Goal: Obtain resource: Obtain resource

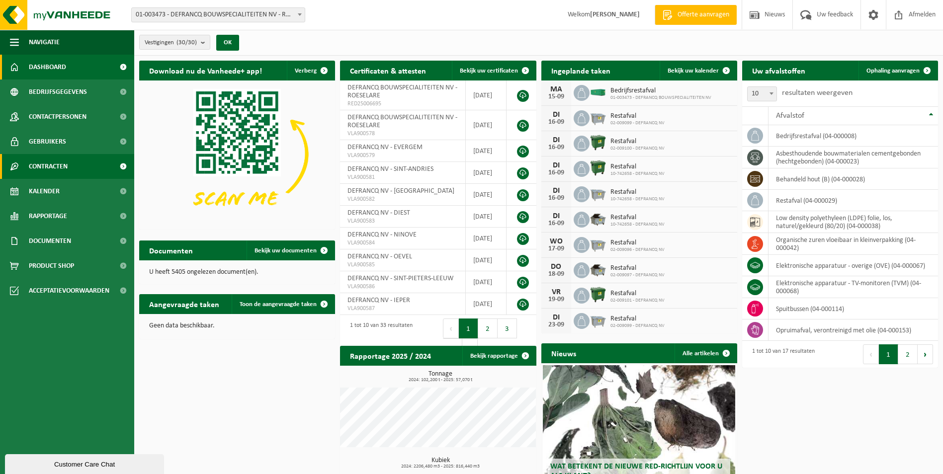
click at [71, 165] on link "Contracten" at bounding box center [67, 166] width 134 height 25
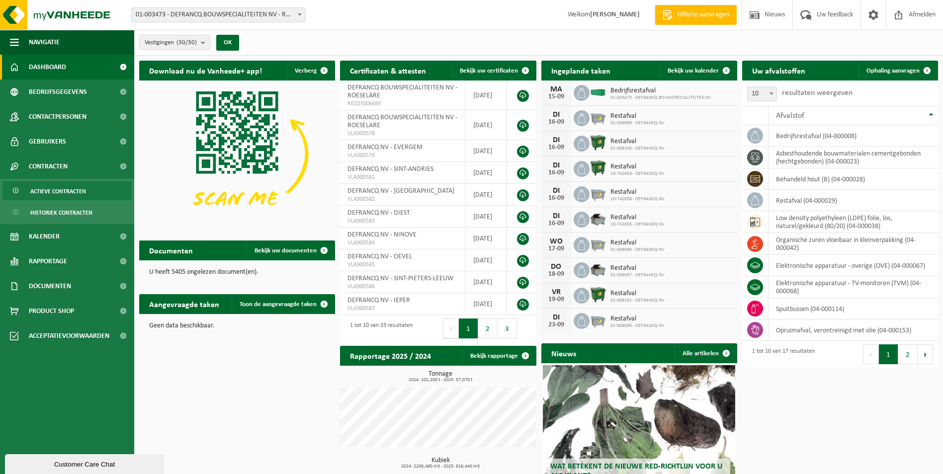
click at [75, 190] on span "Actieve contracten" at bounding box center [58, 191] width 56 height 19
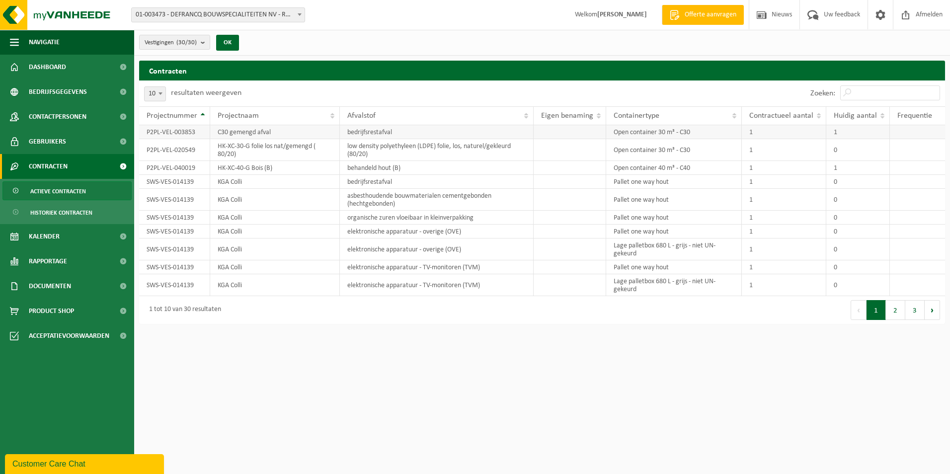
click at [426, 136] on td "bedrijfsrestafval" at bounding box center [437, 132] width 194 height 14
click at [369, 131] on td "bedrijfsrestafval" at bounding box center [437, 132] width 194 height 14
click at [272, 131] on td "C30 gemengd afval" at bounding box center [275, 132] width 130 height 14
click at [167, 131] on td "P2PL-VEL-003853" at bounding box center [174, 132] width 71 height 14
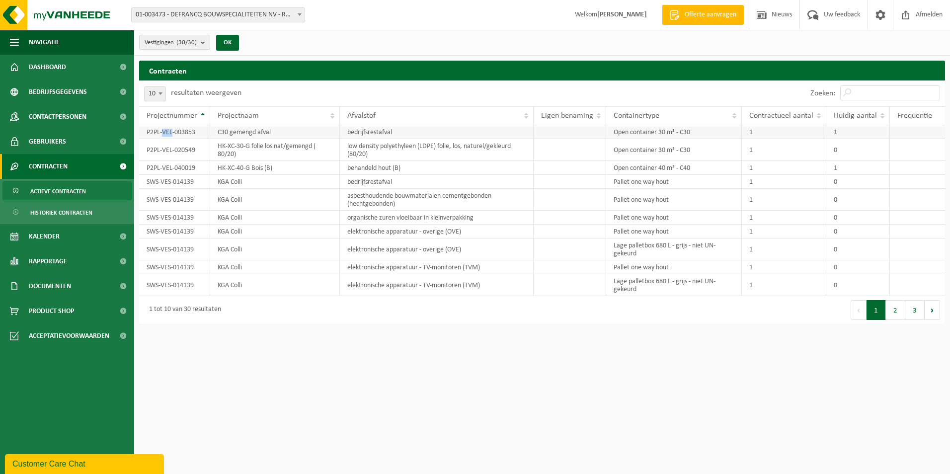
click at [167, 131] on td "P2PL-VEL-003853" at bounding box center [174, 132] width 71 height 14
drag, startPoint x: 167, startPoint y: 131, endPoint x: 294, endPoint y: 139, distance: 127.5
click at [294, 139] on td "HK-XC-30-G folie los nat/gemengd ( 80/20)" at bounding box center [275, 150] width 130 height 22
click at [65, 265] on span "Rapportage" at bounding box center [48, 261] width 38 height 25
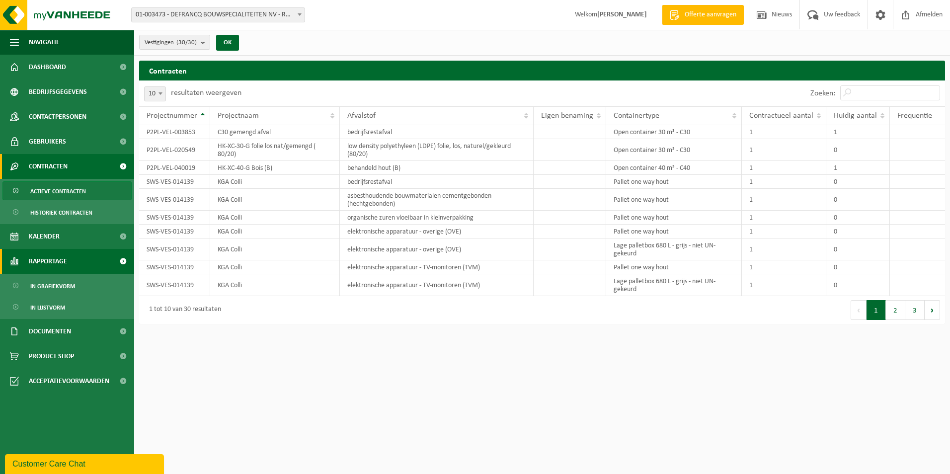
click at [63, 260] on span "Rapportage" at bounding box center [48, 261] width 38 height 25
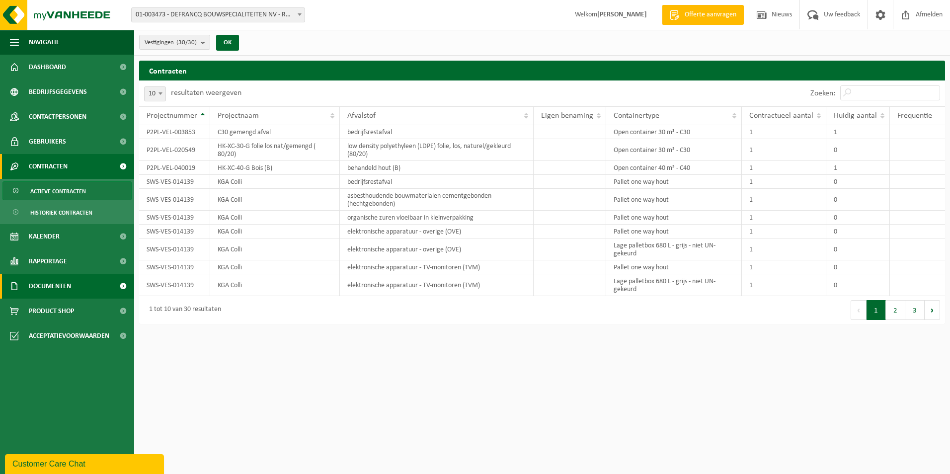
click at [65, 291] on span "Documenten" at bounding box center [50, 286] width 42 height 25
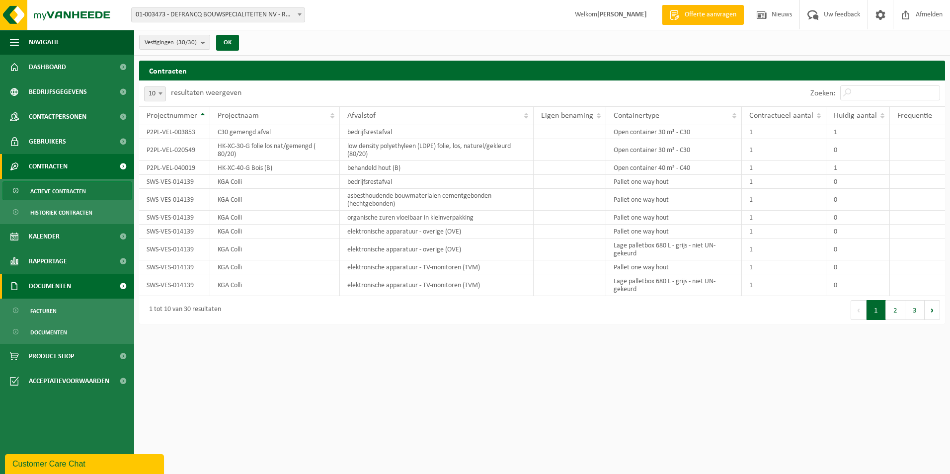
click at [65, 291] on span "Documenten" at bounding box center [50, 286] width 42 height 25
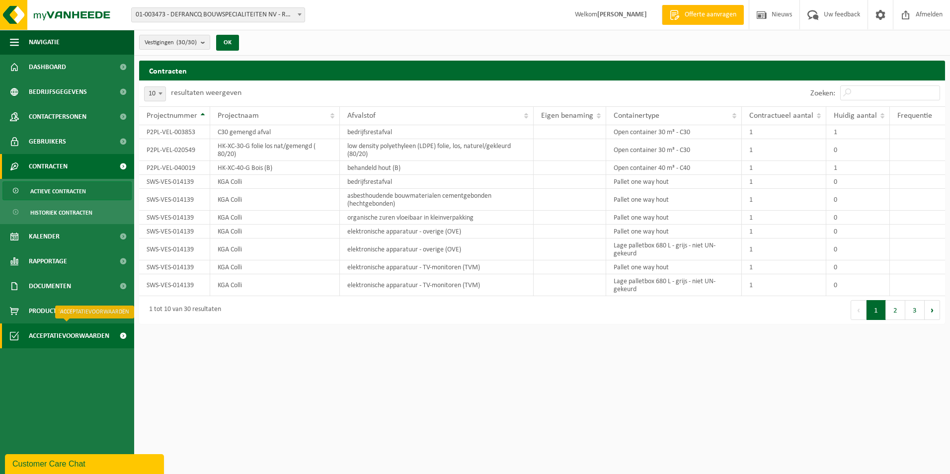
click at [61, 339] on span "Acceptatievoorwaarden" at bounding box center [69, 336] width 81 height 25
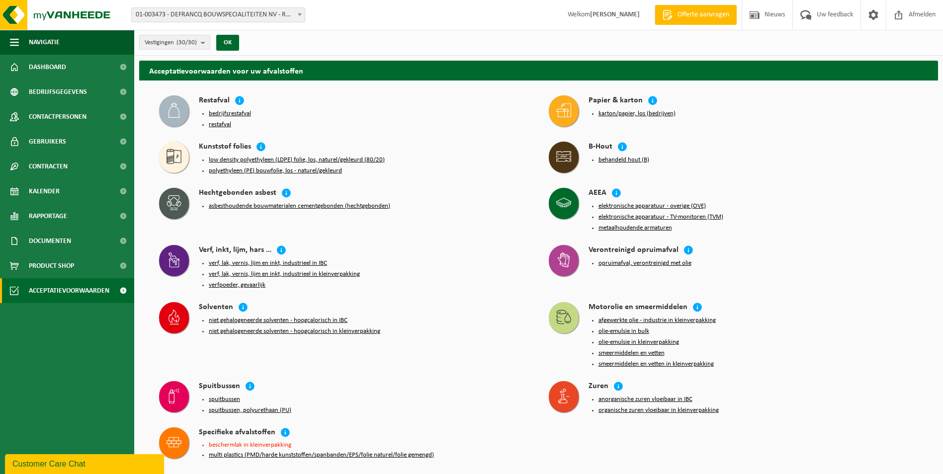
click at [227, 110] on button "bedrijfsrestafval" at bounding box center [230, 114] width 42 height 8
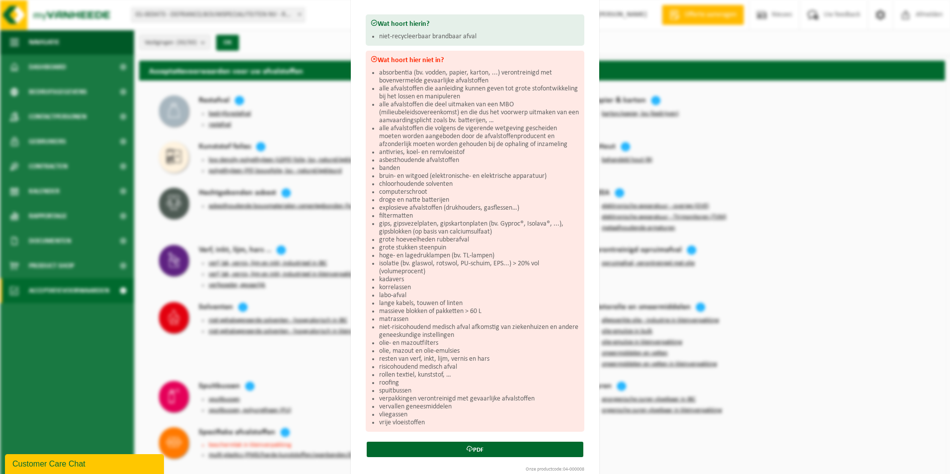
scroll to position [125, 0]
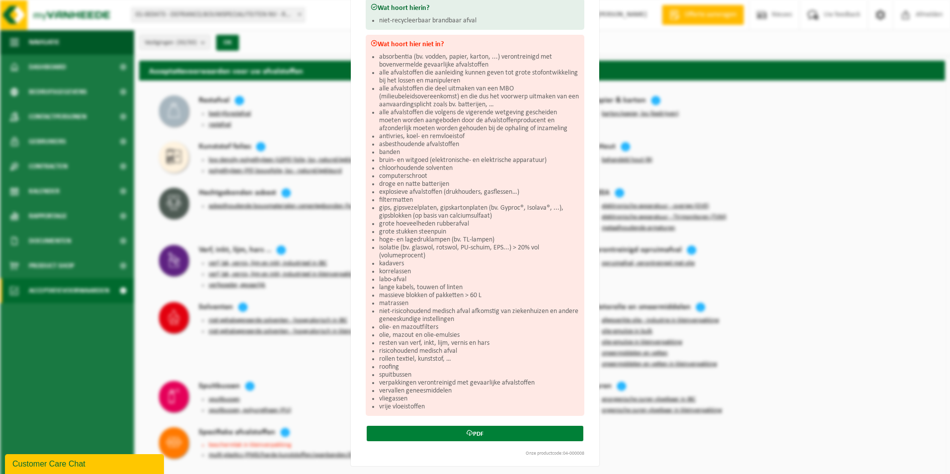
click at [462, 437] on link "PDF" at bounding box center [475, 433] width 217 height 15
